Goal: Task Accomplishment & Management: Manage account settings

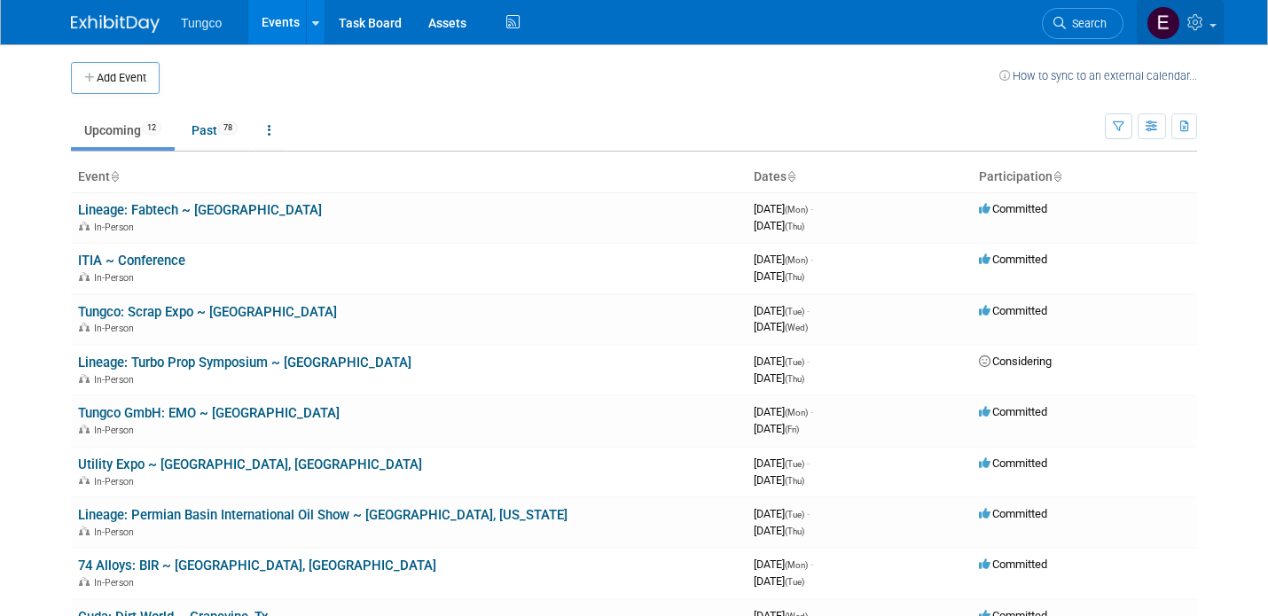
click at [1213, 27] on link at bounding box center [1180, 22] width 87 height 44
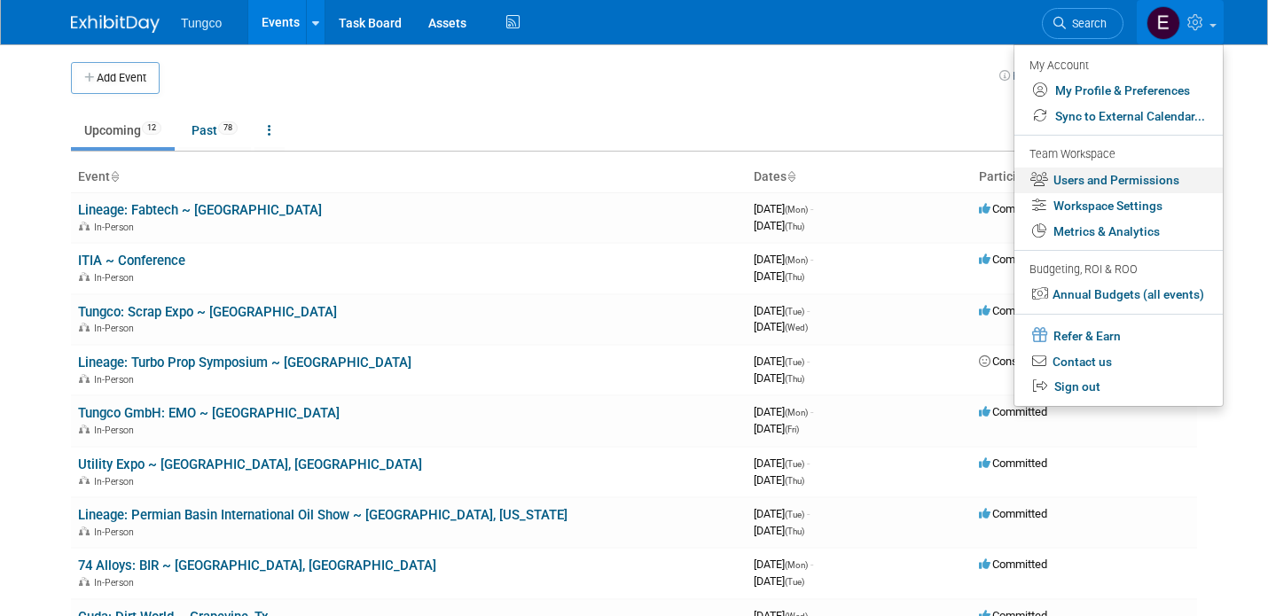
click at [1097, 185] on link "Users and Permissions" at bounding box center [1119, 181] width 208 height 26
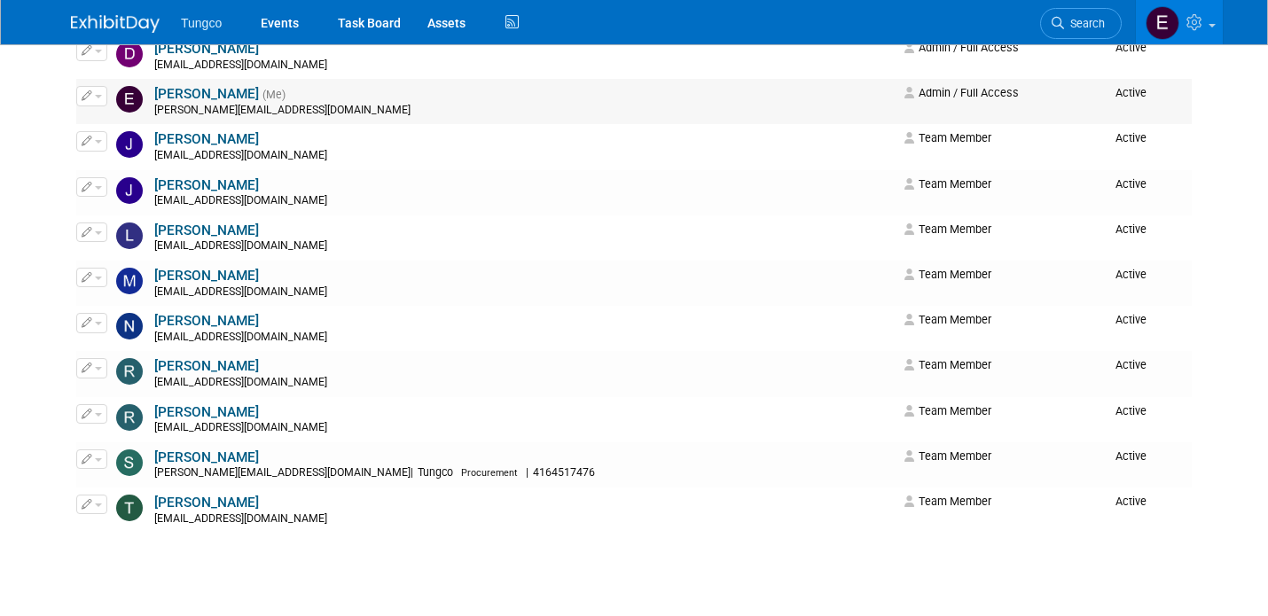
scroll to position [456, 0]
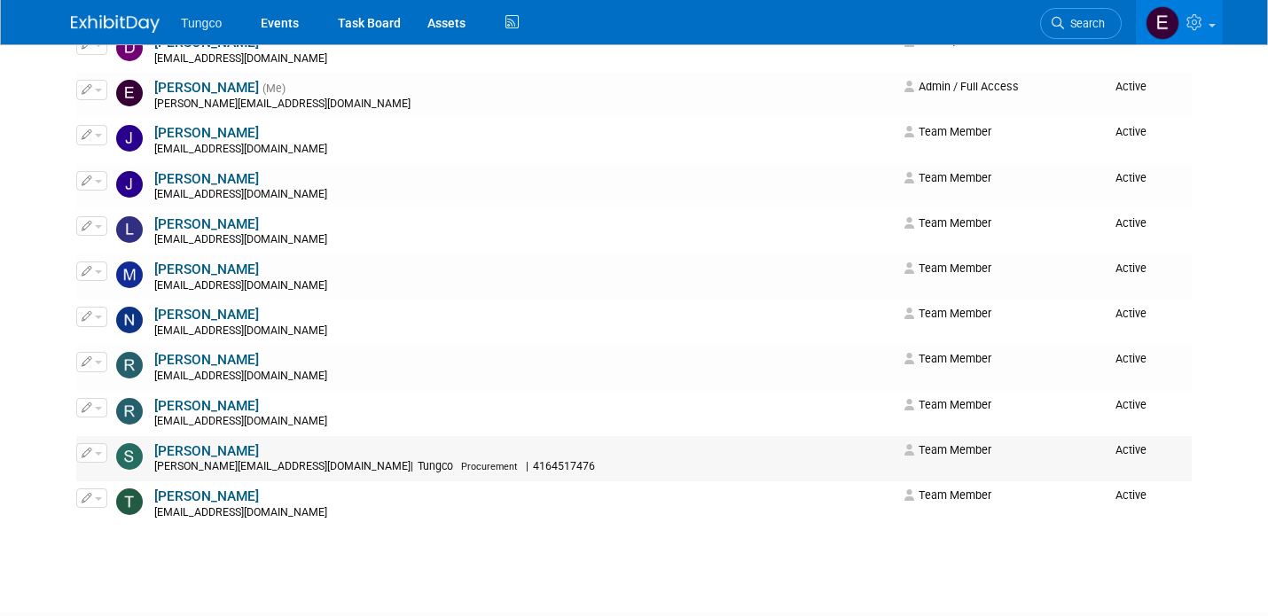
click at [103, 457] on button "button" at bounding box center [91, 454] width 31 height 20
click at [594, 459] on td "Seth Alter salter@tungco.com | Tungco Procurement | 4164517476" at bounding box center [524, 458] width 748 height 45
click at [101, 501] on button "button" at bounding box center [91, 499] width 31 height 20
click at [117, 528] on link "Edit" at bounding box center [147, 526] width 140 height 25
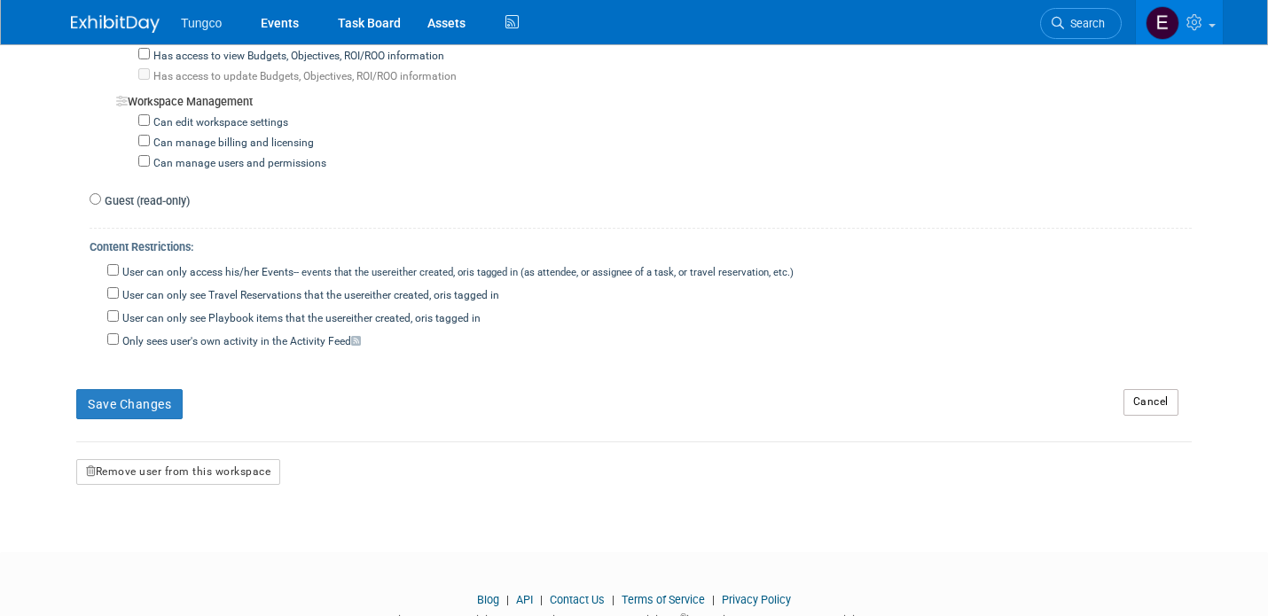
scroll to position [1614, 0]
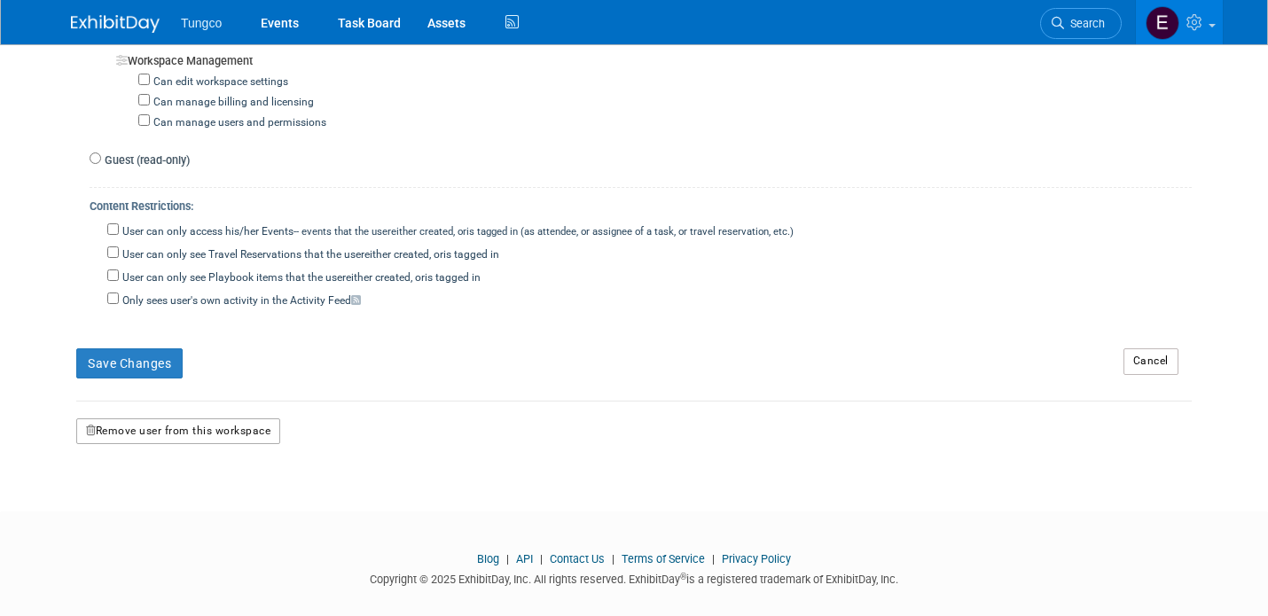
click at [135, 419] on button "Remove user from this workspace" at bounding box center [178, 432] width 204 height 27
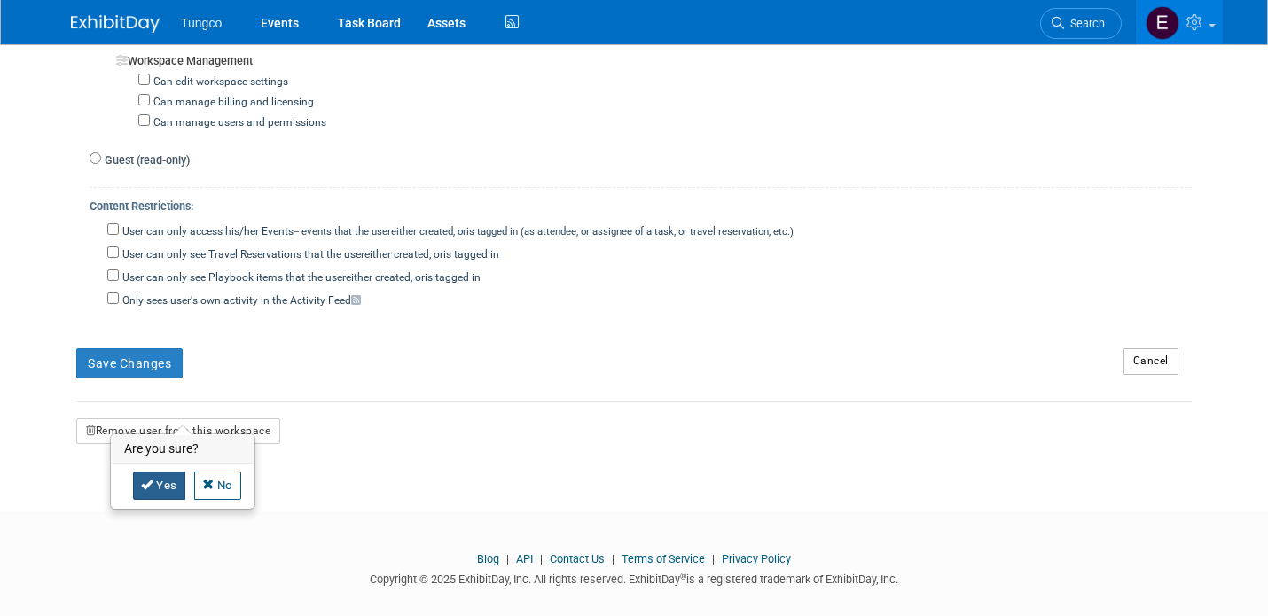
click at [153, 483] on icon at bounding box center [147, 485] width 12 height 12
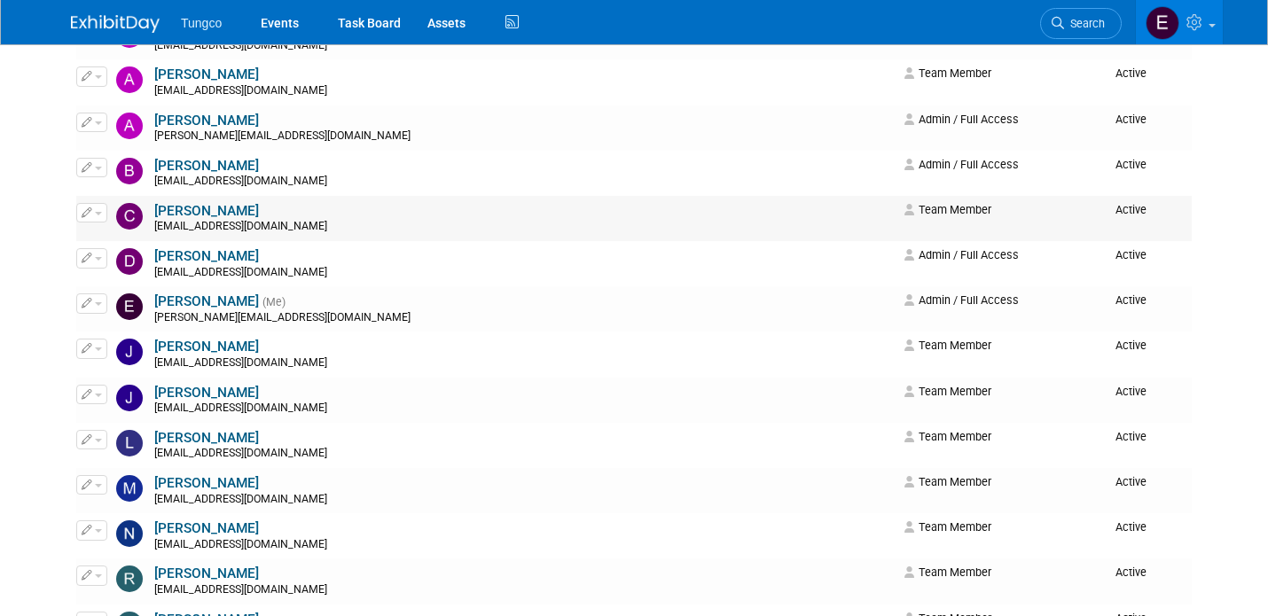
scroll to position [530, 0]
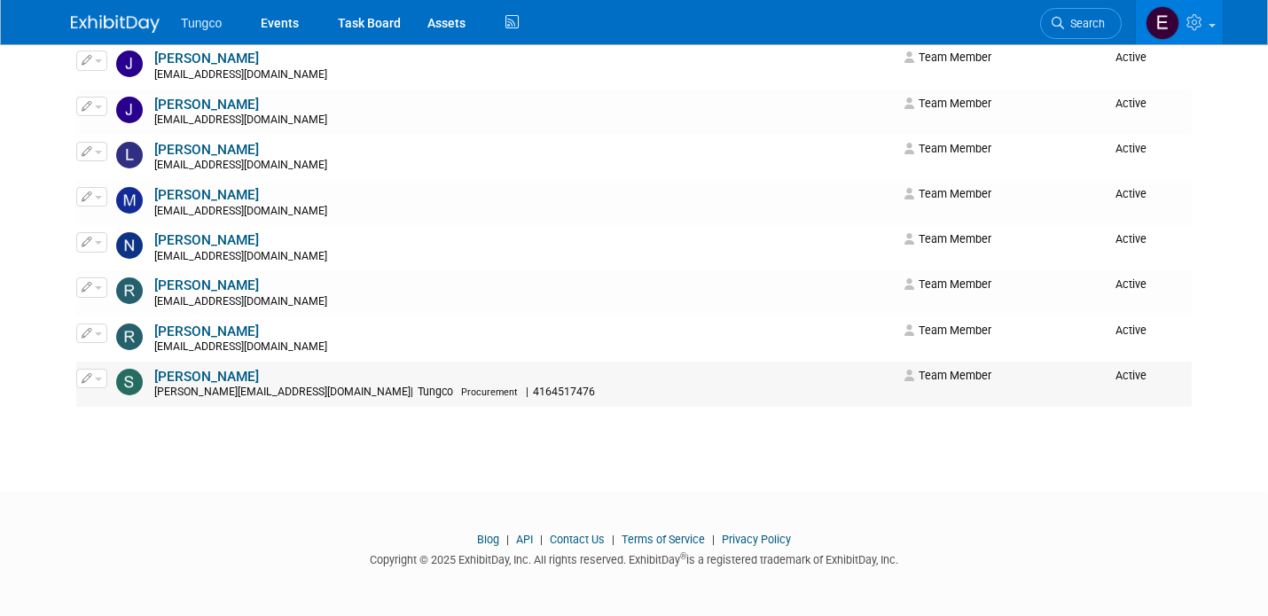
click at [100, 383] on button "button" at bounding box center [91, 379] width 31 height 20
click at [100, 404] on icon at bounding box center [100, 407] width 13 height 12
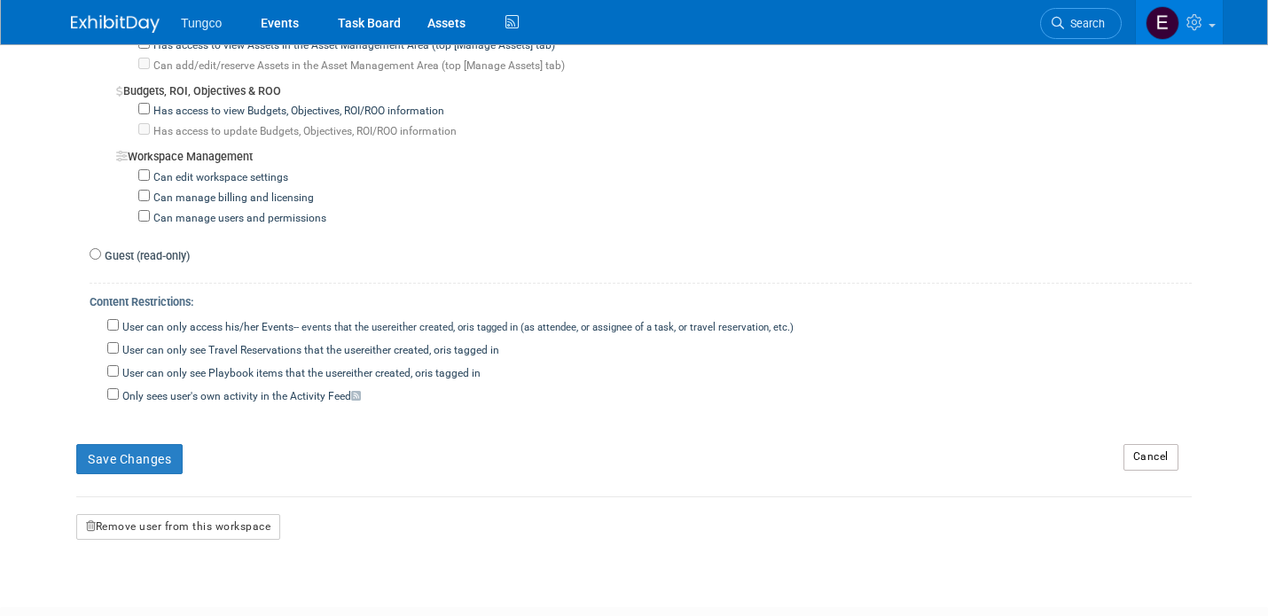
scroll to position [1614, 0]
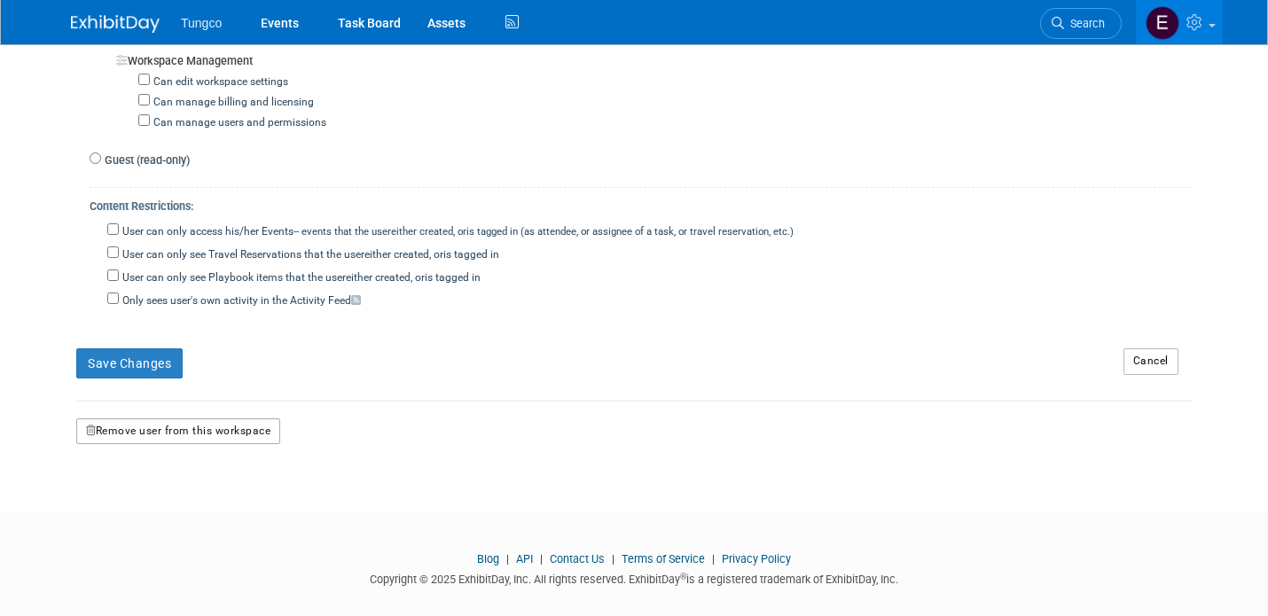
click at [139, 419] on button "Remove user from this workspace" at bounding box center [178, 432] width 204 height 27
click at [145, 488] on icon at bounding box center [144, 485] width 12 height 12
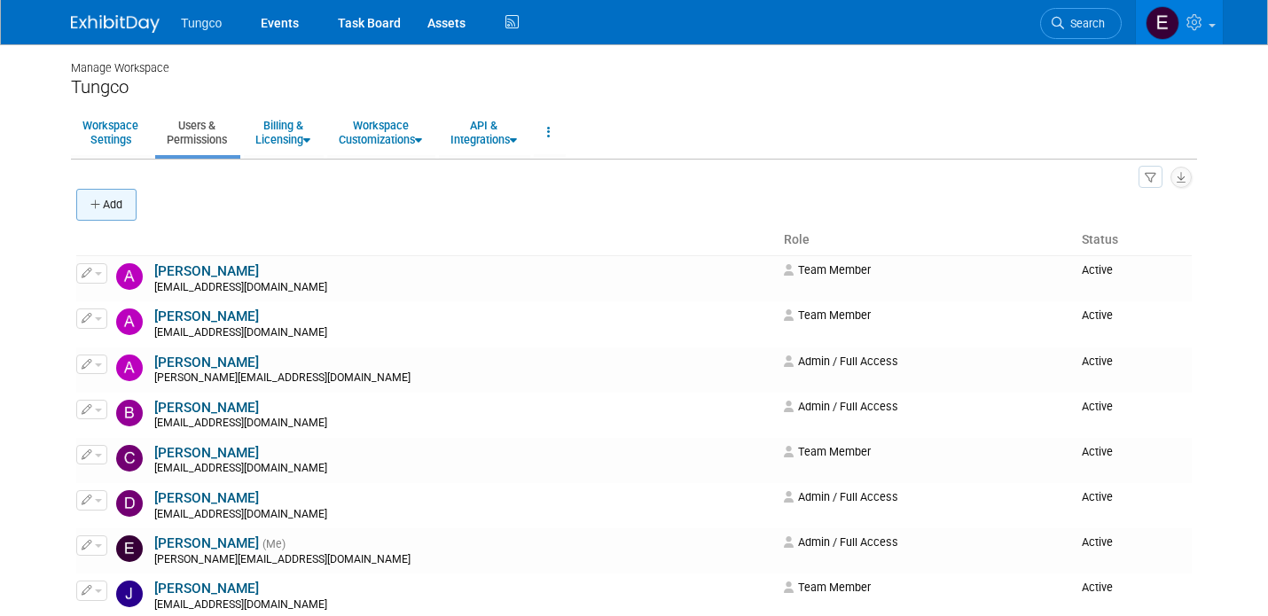
click at [117, 199] on button "Add" at bounding box center [106, 205] width 60 height 32
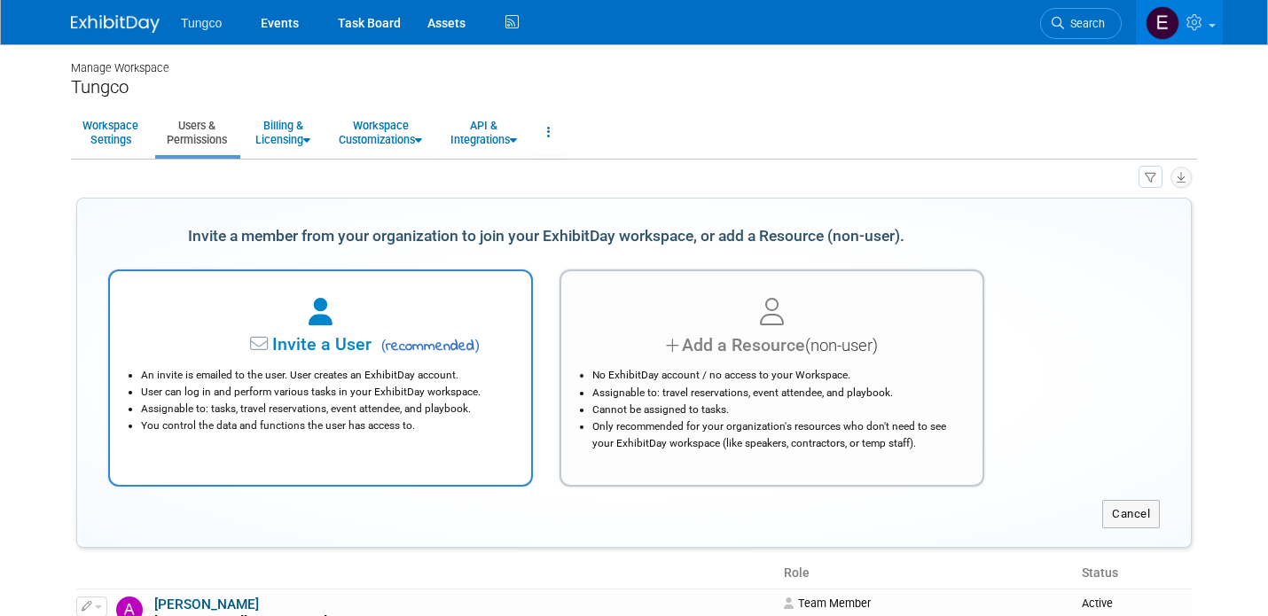
click at [403, 382] on li "An invite is emailed to the user. User creates an ExhibitDay account." at bounding box center [325, 375] width 368 height 17
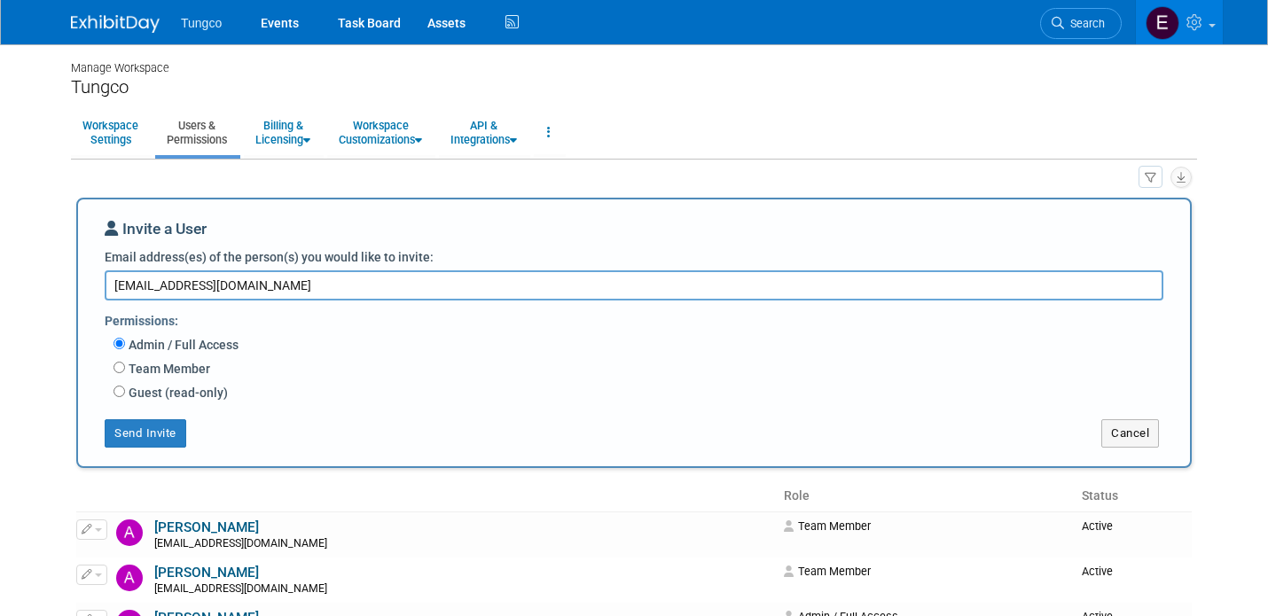
type textarea "gchillcut@tungco.com"
click at [155, 442] on button "Send Invite" at bounding box center [146, 434] width 82 height 28
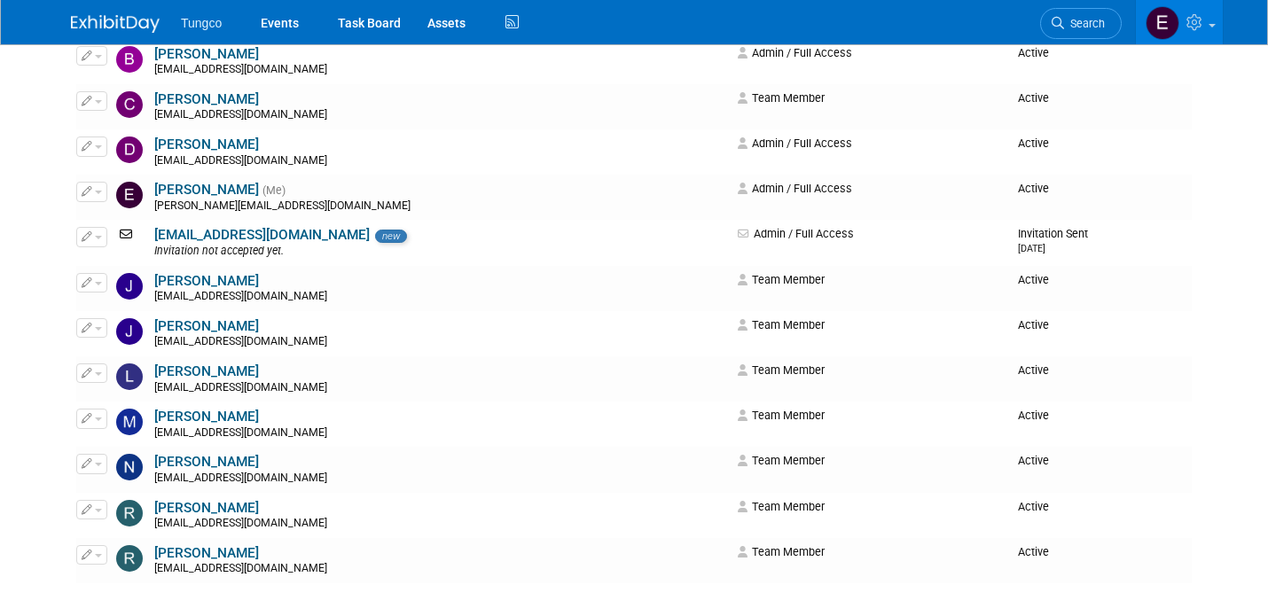
scroll to position [364, 0]
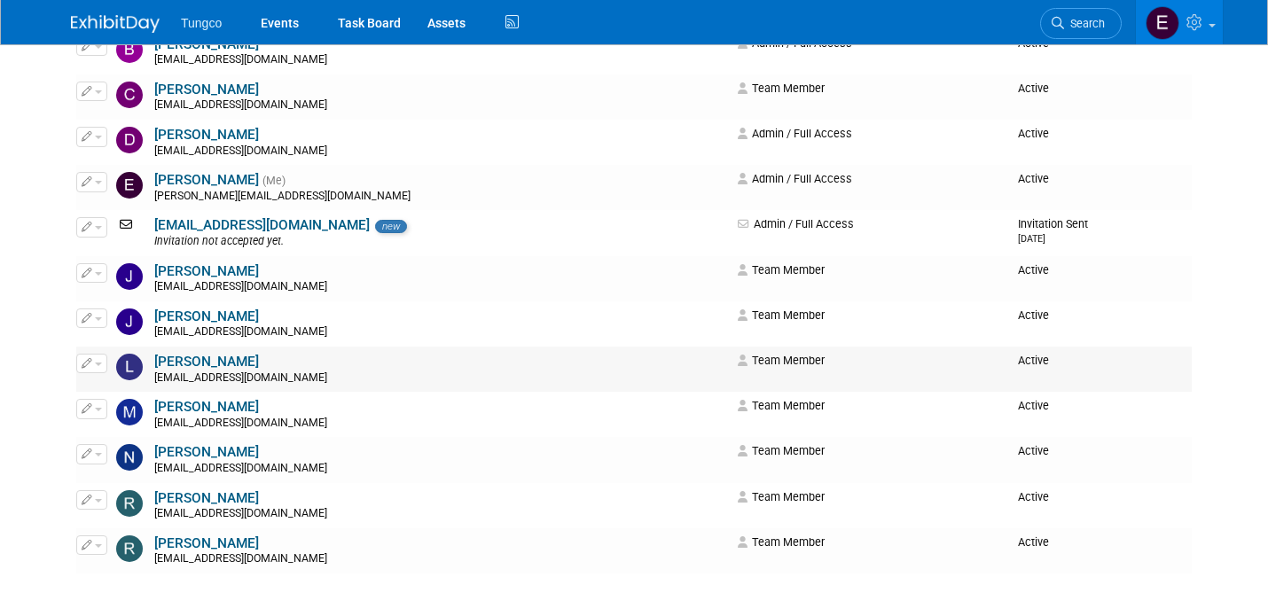
click at [98, 364] on span "button" at bounding box center [98, 365] width 7 height 4
click at [105, 386] on icon at bounding box center [100, 392] width 13 height 12
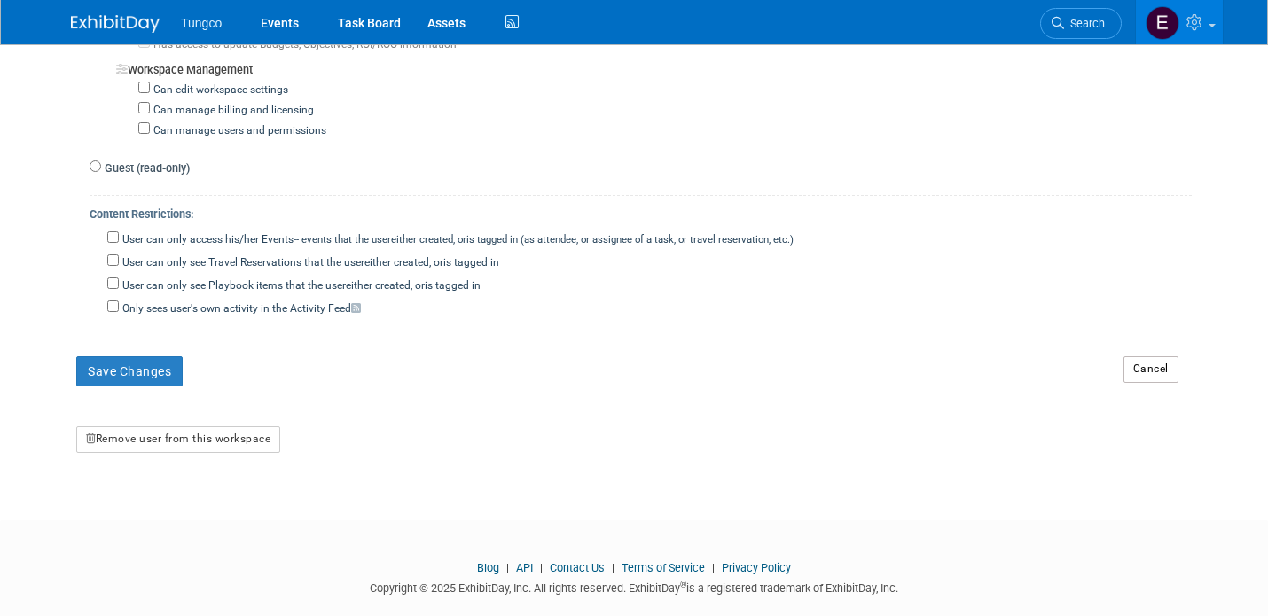
scroll to position [1743, 0]
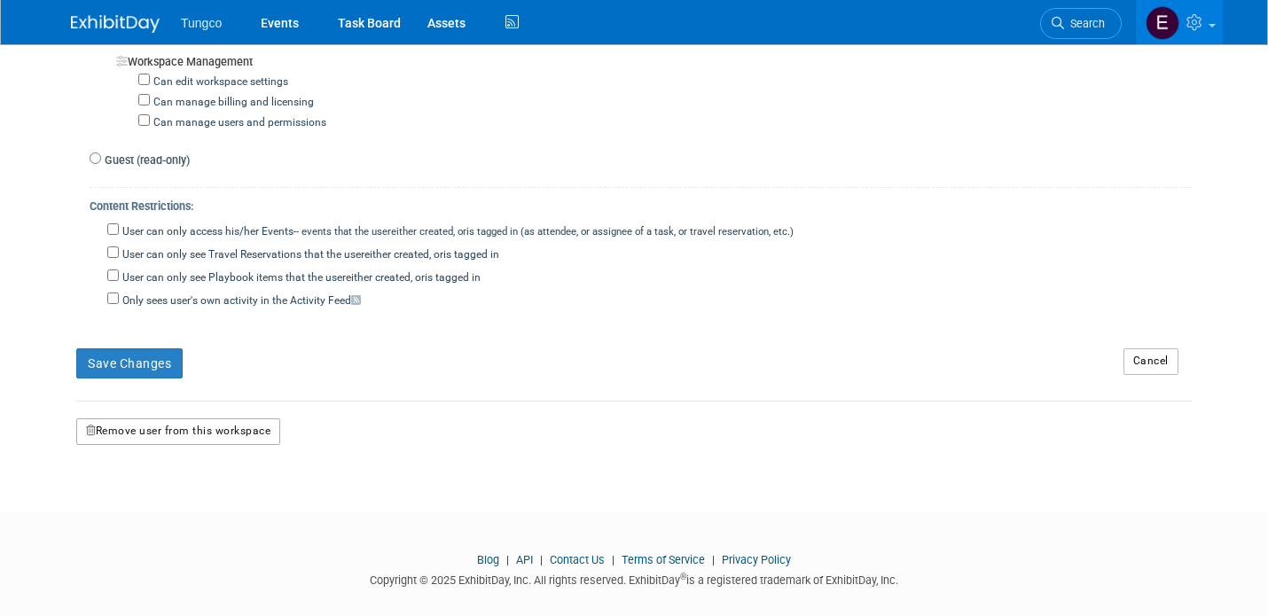
click at [142, 419] on button "Remove user from this workspace" at bounding box center [178, 432] width 204 height 27
click at [153, 486] on link "Yes" at bounding box center [156, 486] width 52 height 28
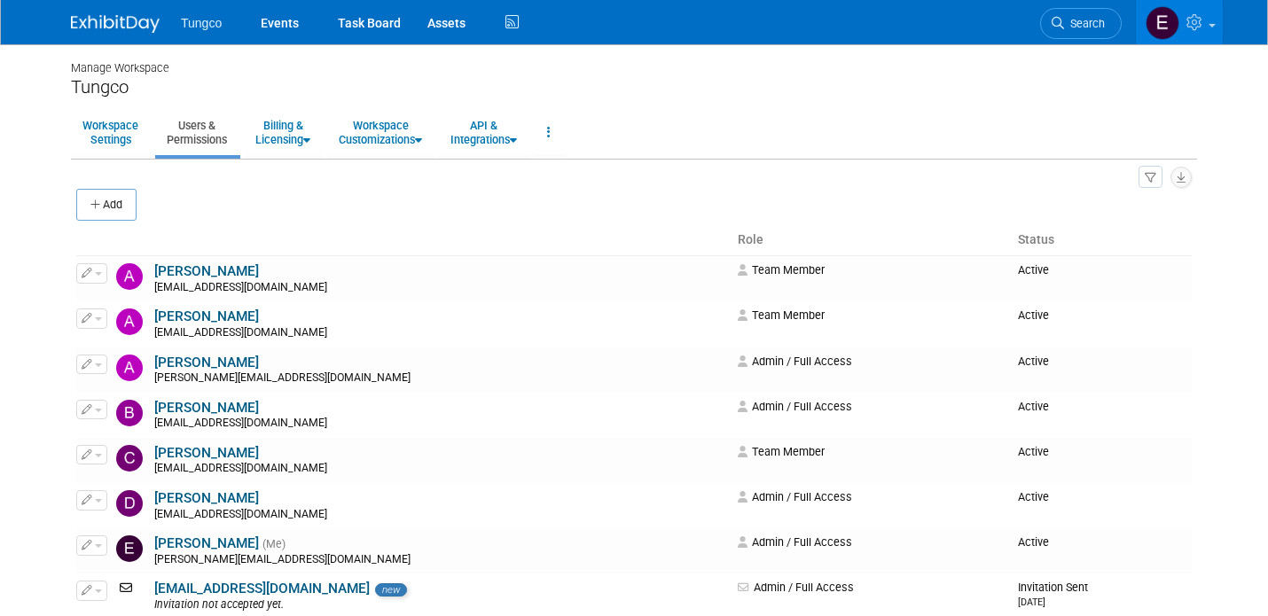
click at [221, 20] on span "Tungco" at bounding box center [201, 23] width 41 height 14
click at [280, 25] on link "Events" at bounding box center [279, 22] width 65 height 44
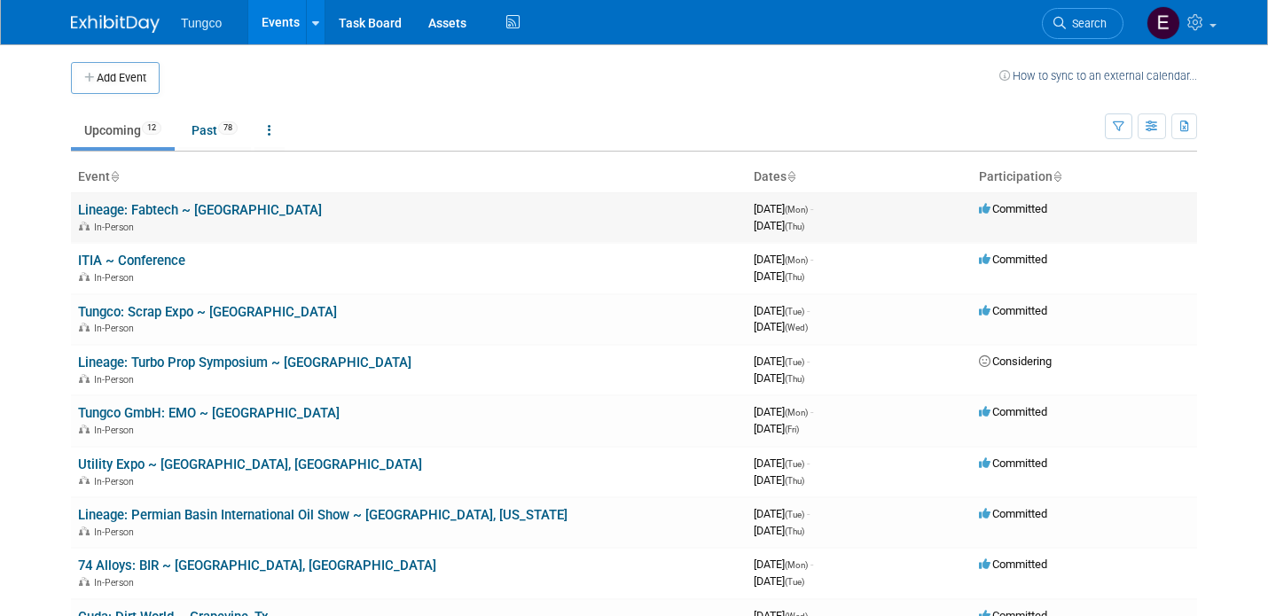
click at [209, 207] on link "Lineage: Fabtech ~ [GEOGRAPHIC_DATA]" at bounding box center [200, 210] width 244 height 16
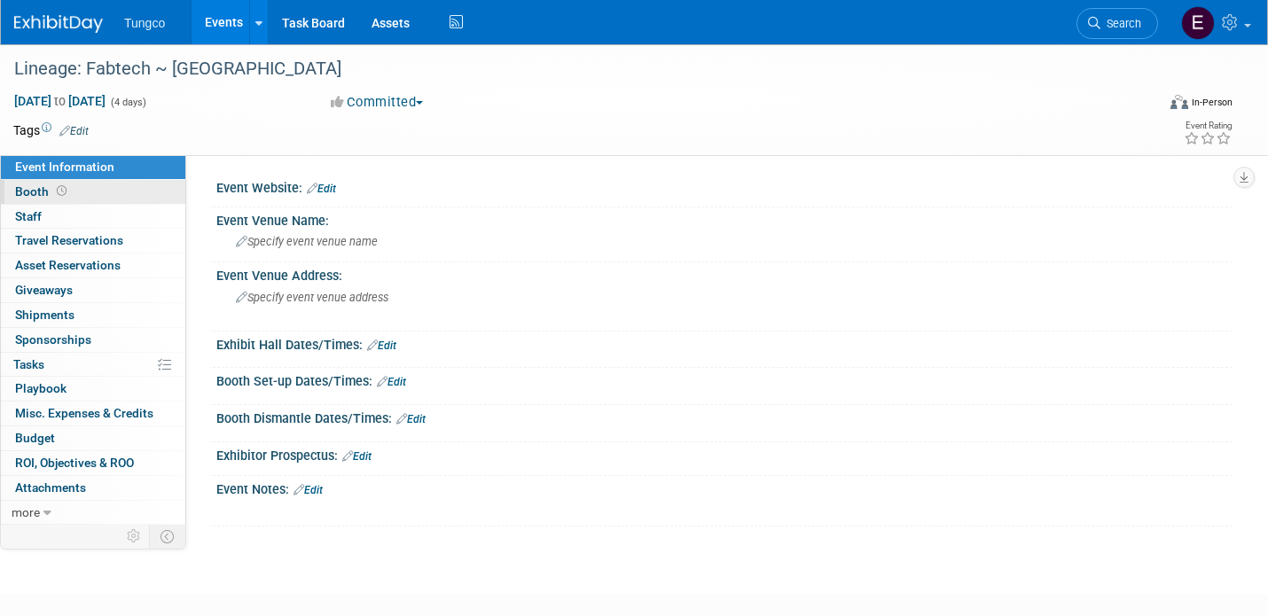
click at [35, 185] on span "Booth" at bounding box center [42, 192] width 55 height 14
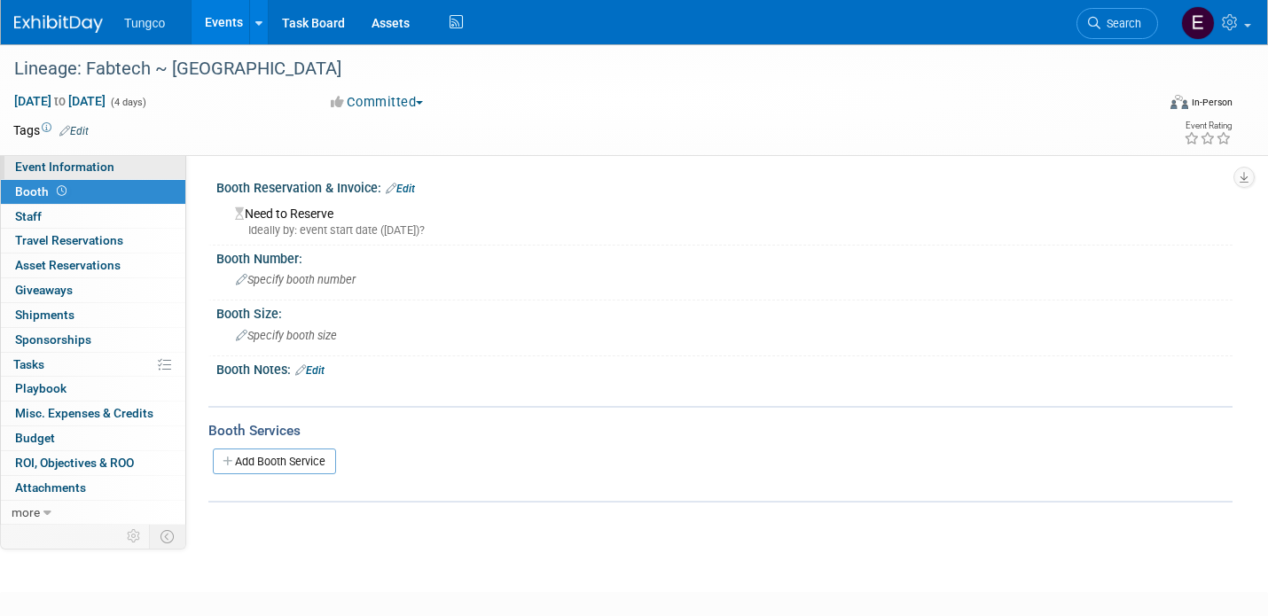
click at [54, 173] on span "Event Information" at bounding box center [64, 167] width 99 height 14
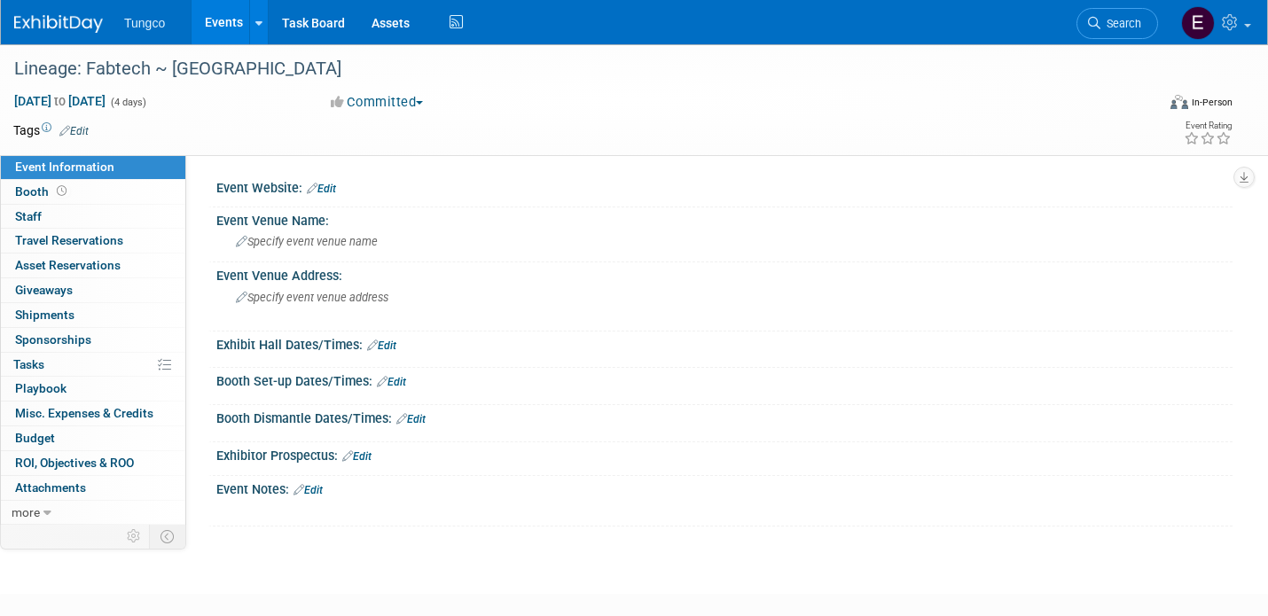
click at [423, 100] on button "Committed" at bounding box center [378, 102] width 106 height 19
click at [410, 152] on link "Considering" at bounding box center [396, 156] width 140 height 25
click at [225, 23] on link "Events" at bounding box center [224, 22] width 65 height 44
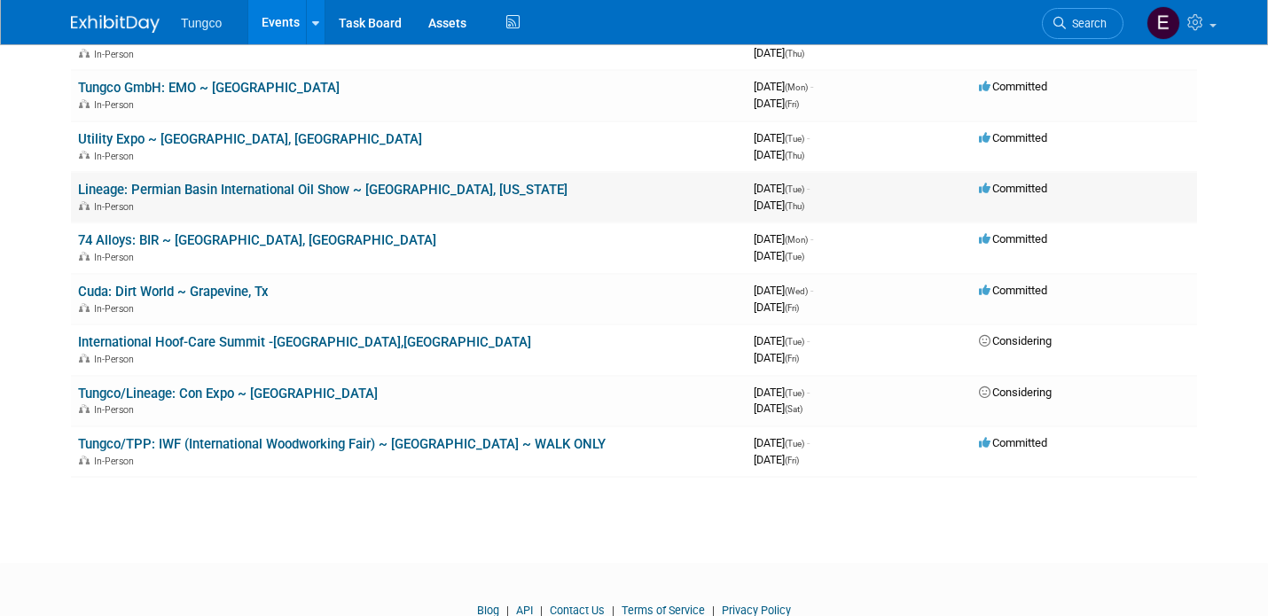
scroll to position [329, 0]
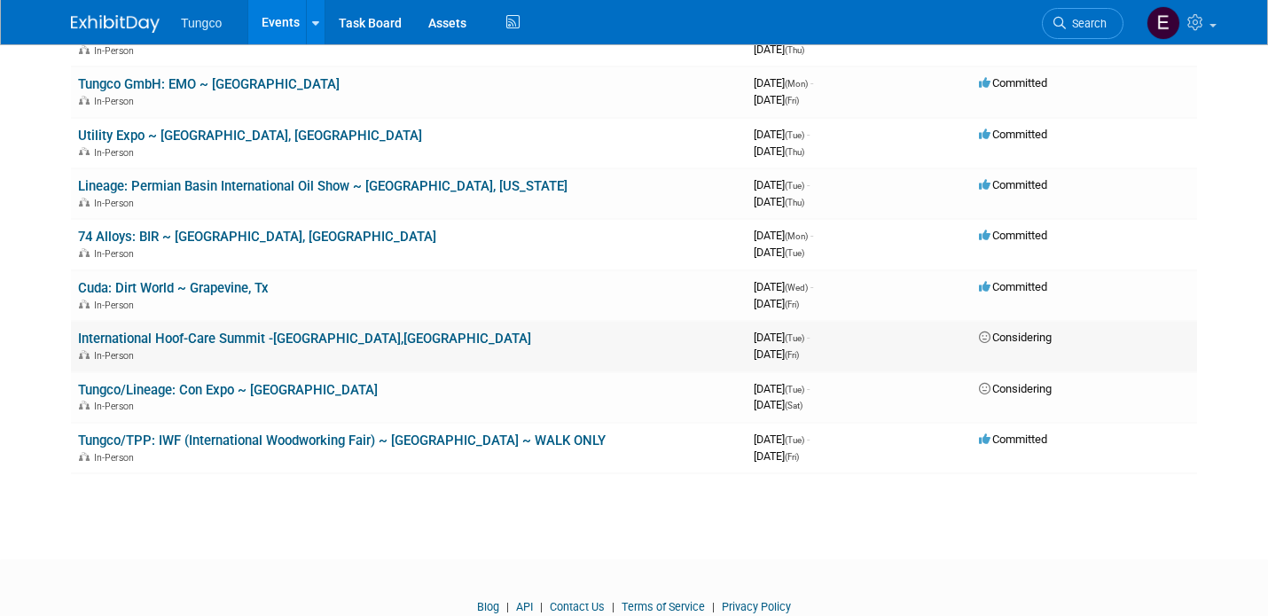
click at [294, 338] on link "International Hoof-Care Summit -[GEOGRAPHIC_DATA],[GEOGRAPHIC_DATA]" at bounding box center [304, 339] width 453 height 16
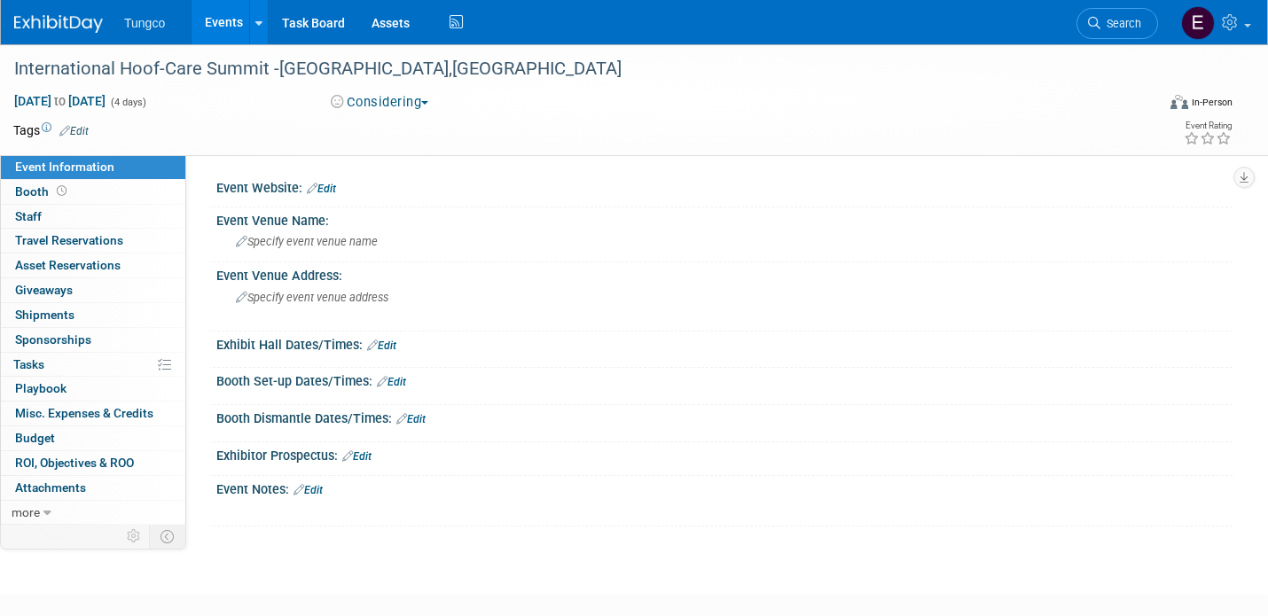
click at [428, 103] on span "button" at bounding box center [424, 103] width 7 height 4
click at [406, 130] on link "Committed" at bounding box center [396, 131] width 140 height 25
click at [222, 21] on link "Events" at bounding box center [224, 22] width 65 height 44
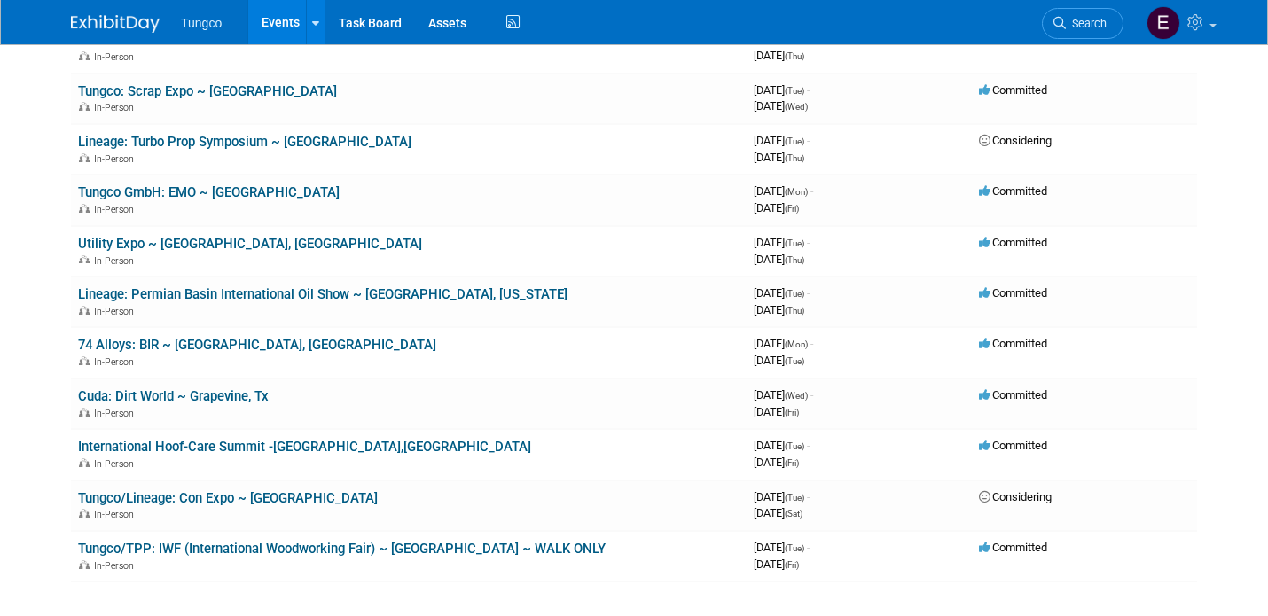
scroll to position [397, 0]
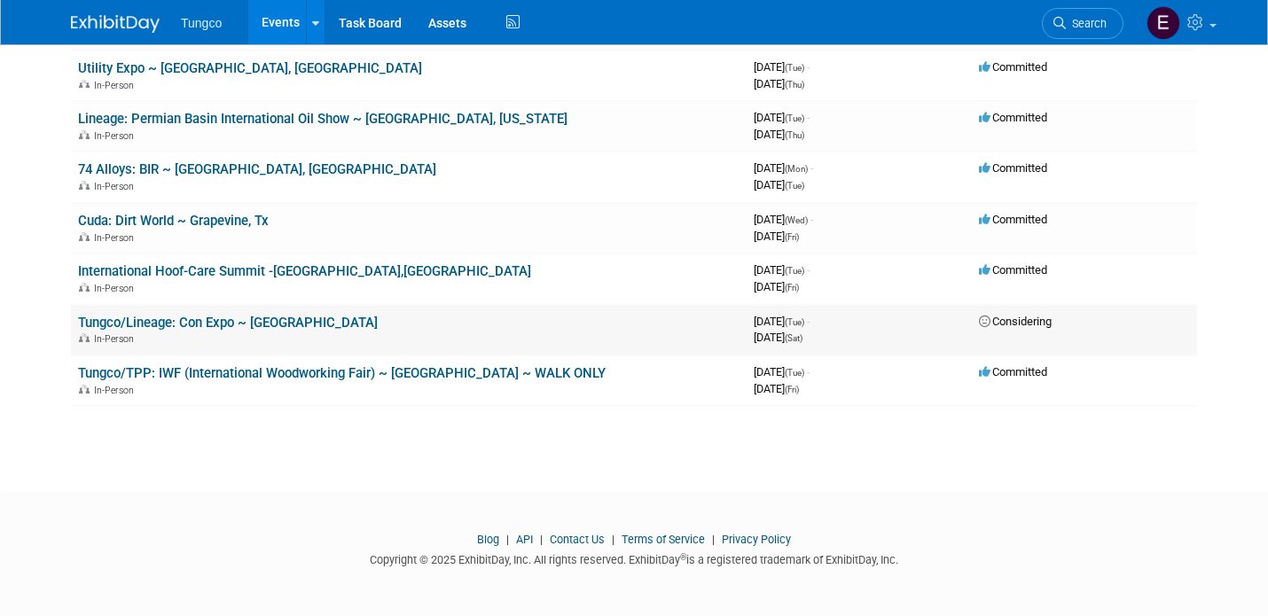
click at [199, 321] on link "Tungco/Lineage: Con Expo ~ [GEOGRAPHIC_DATA]" at bounding box center [228, 323] width 300 height 16
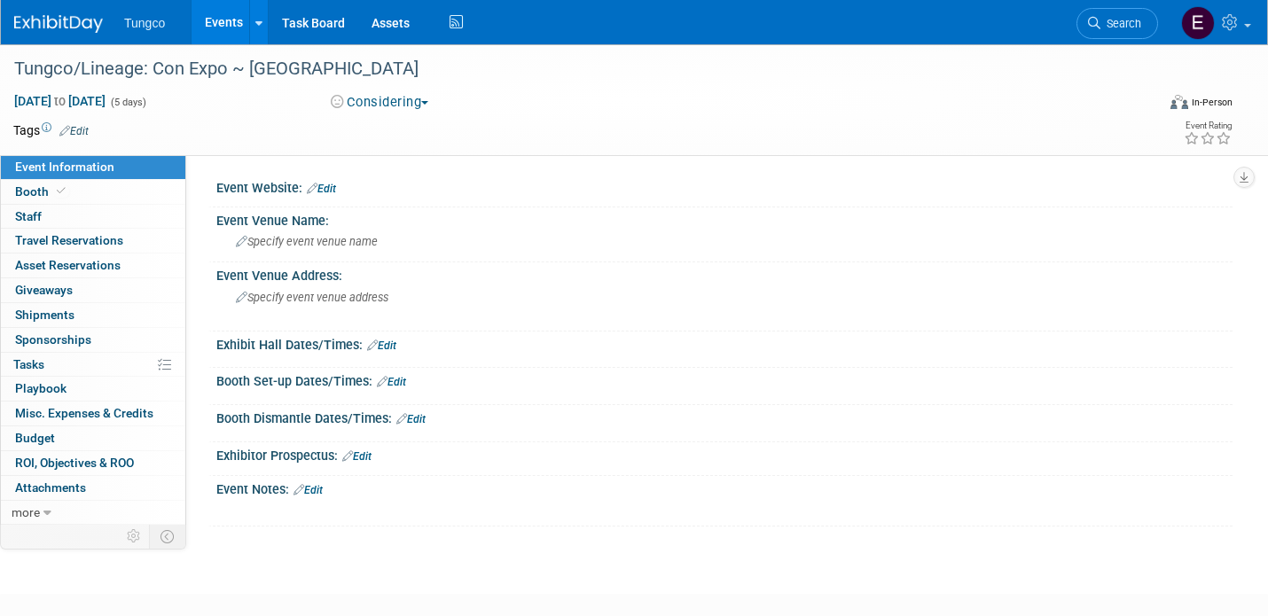
click at [426, 105] on button "Considering" at bounding box center [380, 102] width 111 height 19
click at [412, 126] on link "Committed" at bounding box center [396, 131] width 140 height 25
click at [224, 23] on link "Events" at bounding box center [224, 22] width 65 height 44
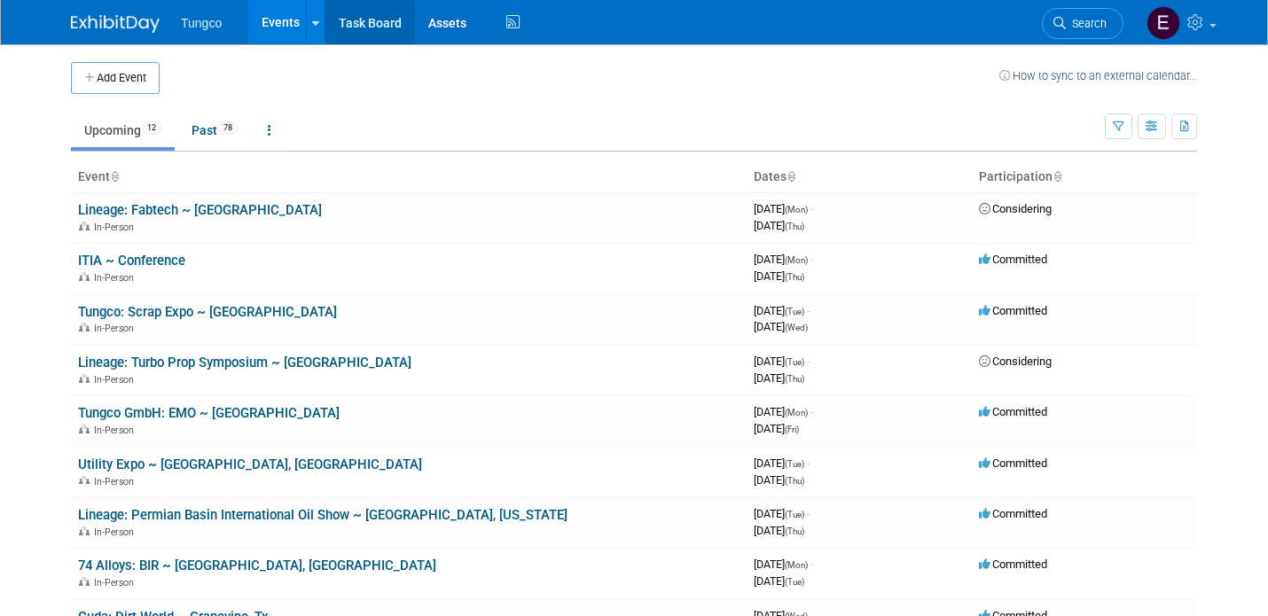
click at [380, 16] on link "Task Board" at bounding box center [371, 22] width 90 height 44
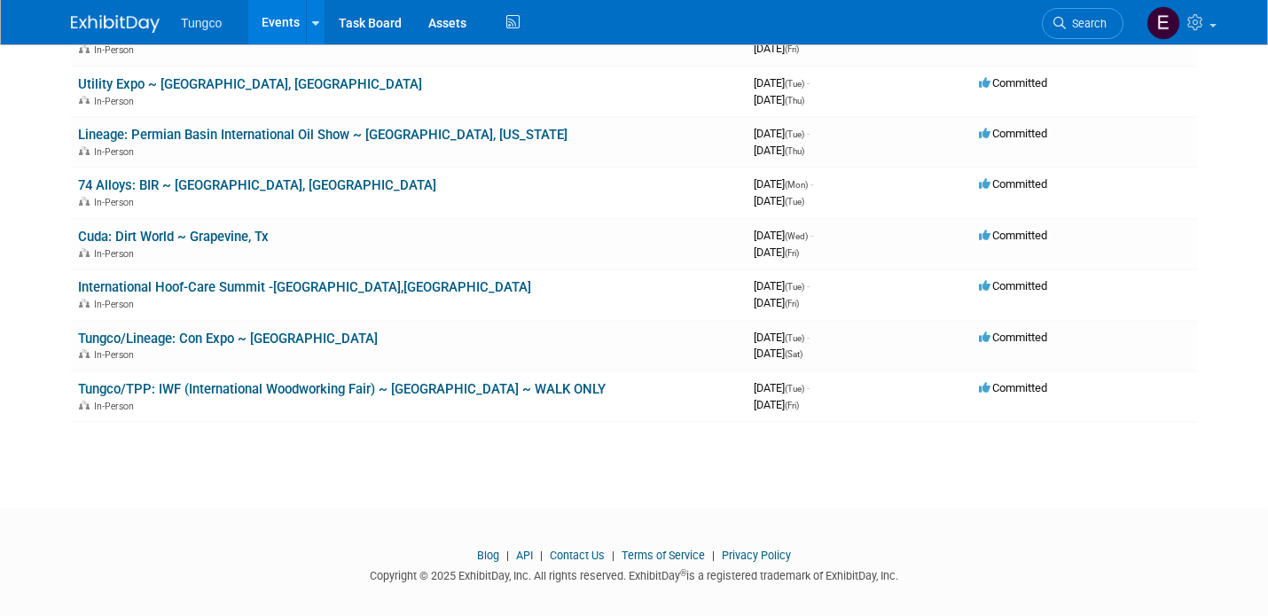
scroll to position [397, 0]
